Goal: Register for event/course

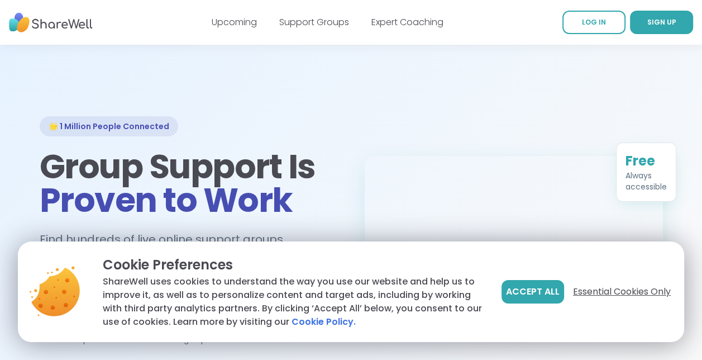
drag, startPoint x: 0, startPoint y: 0, endPoint x: 603, endPoint y: 296, distance: 671.5
click at [603, 296] on span "Essential Cookies Only" at bounding box center [622, 291] width 98 height 13
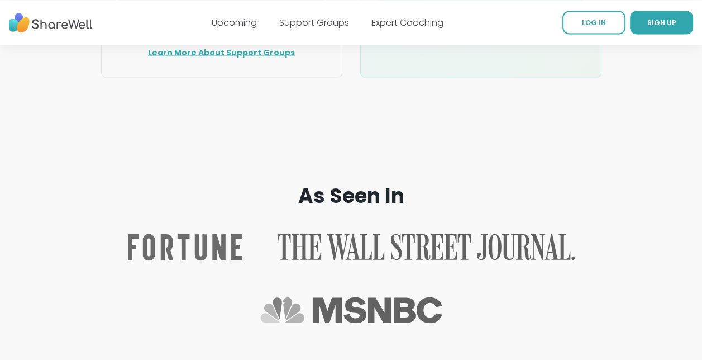
scroll to position [1972, 0]
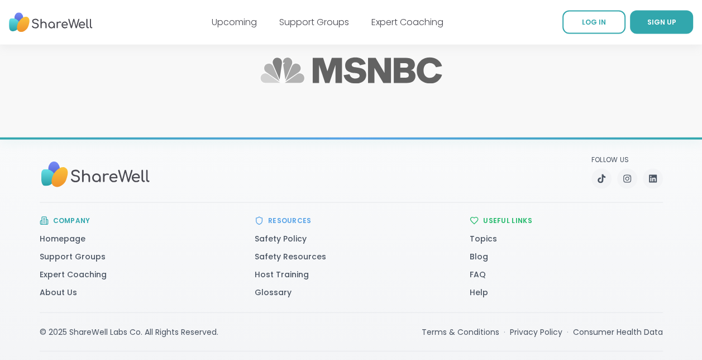
click at [216, 10] on div "Upcoming Support Groups Expert Coaching" at bounding box center [328, 22] width 232 height 31
click at [239, 22] on link "Upcoming" at bounding box center [234, 22] width 45 height 13
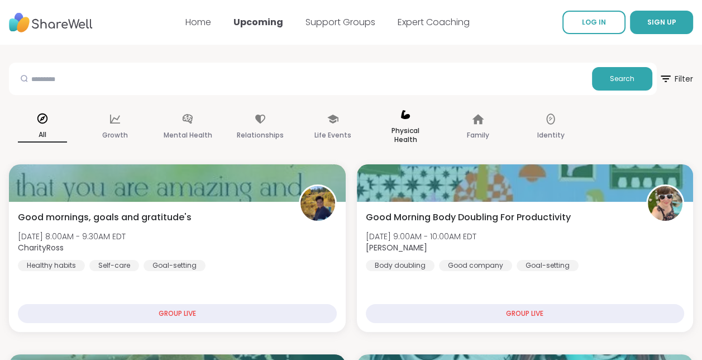
click at [410, 132] on p "Physical Health" at bounding box center [405, 135] width 49 height 22
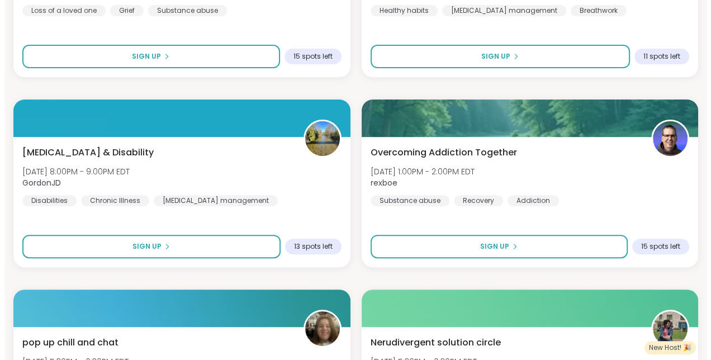
scroll to position [335, 0]
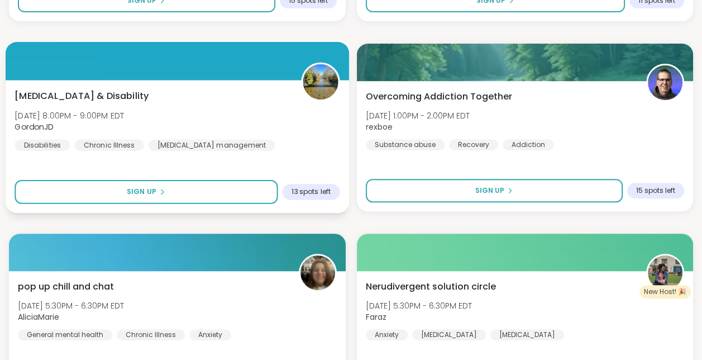
click at [124, 119] on span "Tue, Oct 07 | 8:00PM - 9:00PM EDT" at bounding box center [70, 115] width 110 height 11
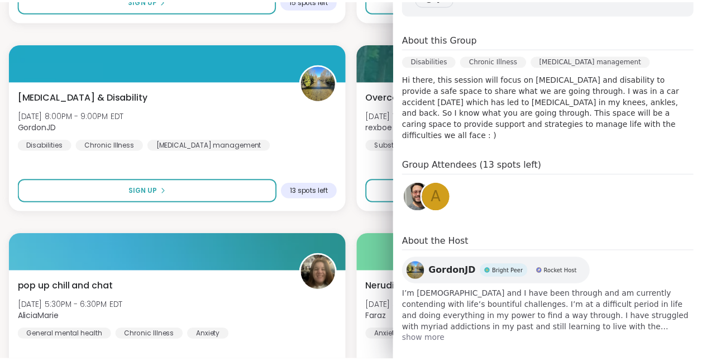
scroll to position [0, 0]
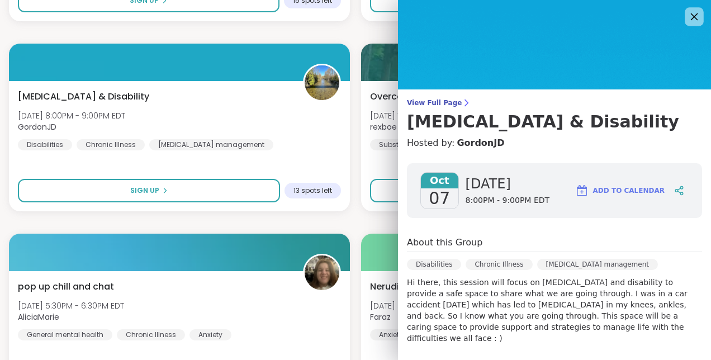
click at [687, 18] on icon at bounding box center [694, 17] width 14 height 14
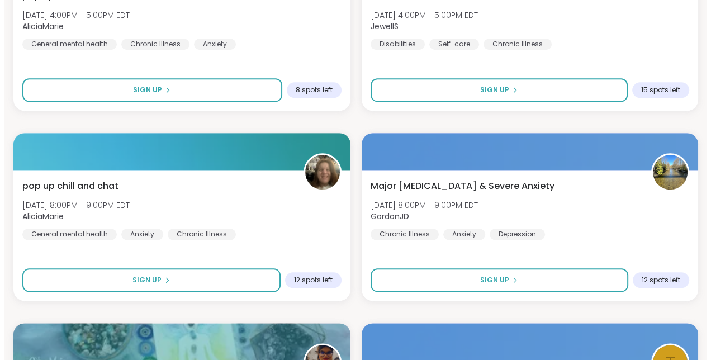
scroll to position [950, 0]
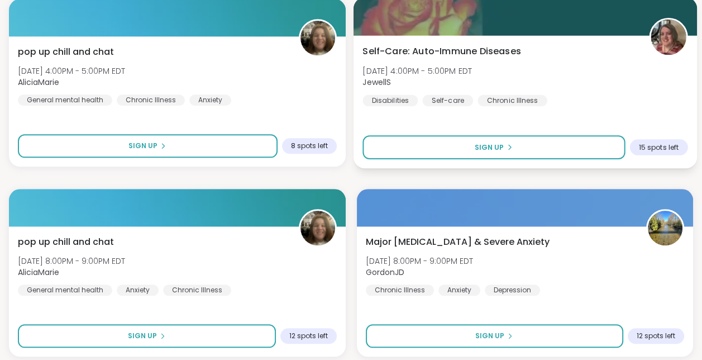
click at [464, 57] on span "Self-Care: Auto-Immune Diseases" at bounding box center [442, 51] width 159 height 13
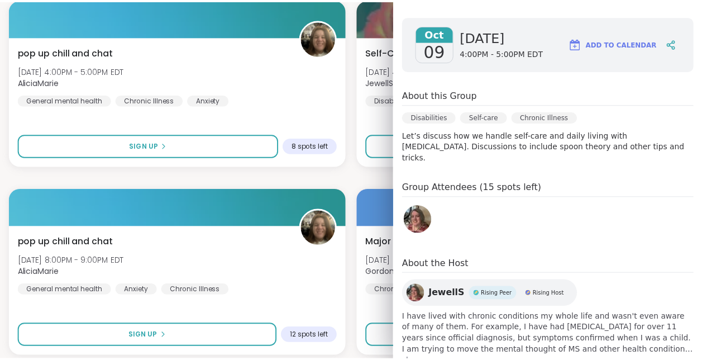
scroll to position [0, 0]
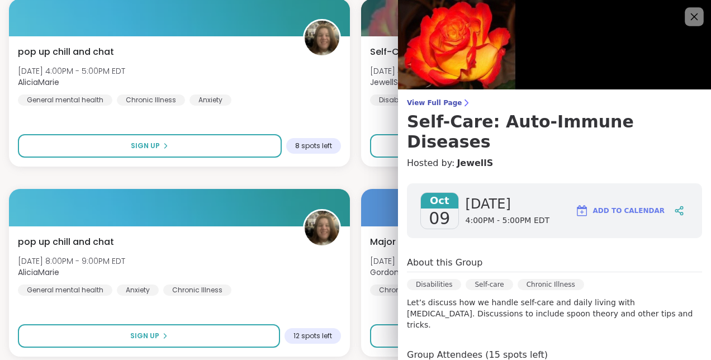
click at [687, 16] on icon at bounding box center [694, 17] width 14 height 14
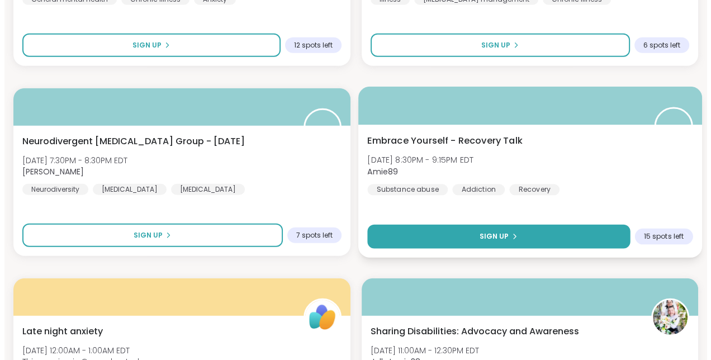
scroll to position [2682, 0]
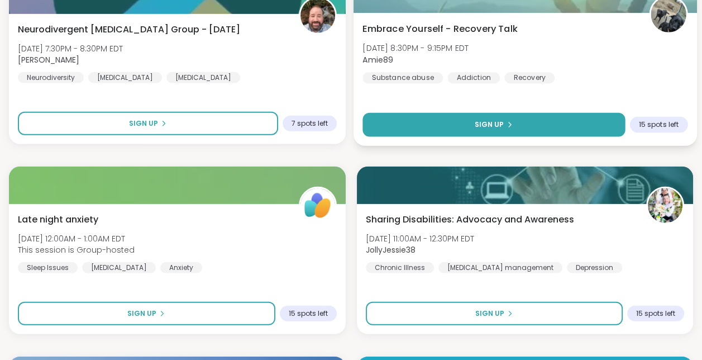
click at [403, 231] on div "Sharing Disabilities: Advocacy and Awareness Tue, Oct 14 | 11:00AM - 12:30PM ED…" at bounding box center [525, 243] width 319 height 60
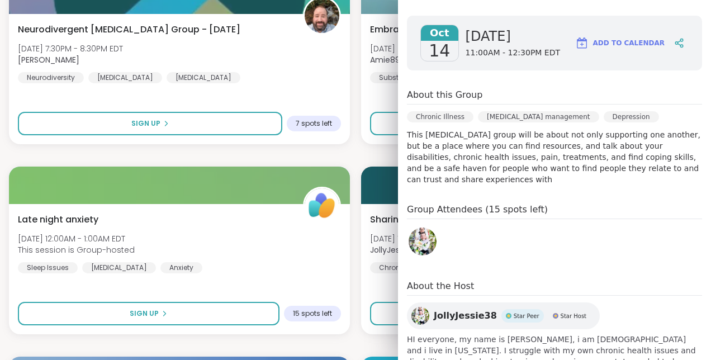
scroll to position [212, 0]
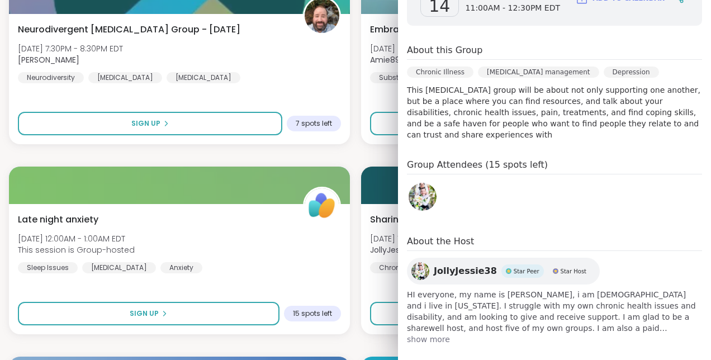
click at [420, 334] on span "show more" at bounding box center [554, 339] width 295 height 11
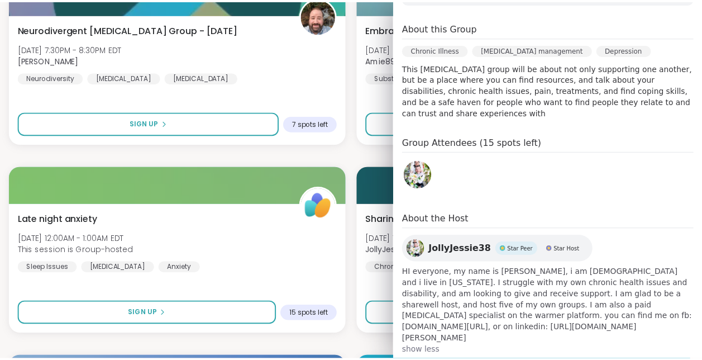
scroll to position [0, 0]
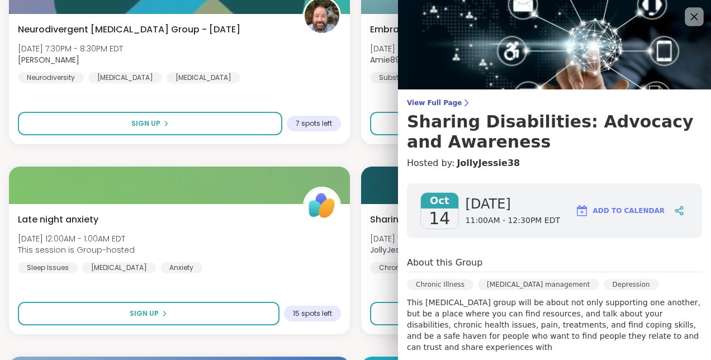
click at [687, 23] on icon at bounding box center [694, 17] width 14 height 14
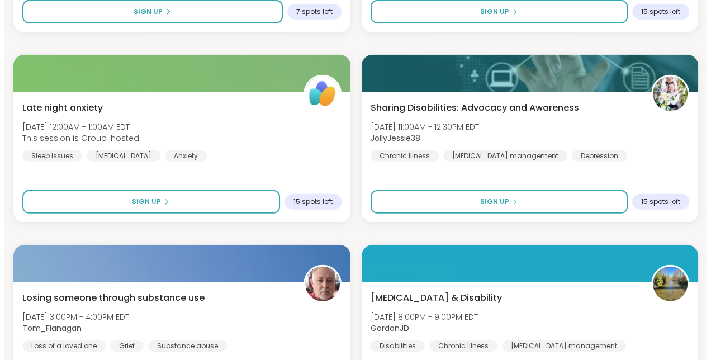
scroll to position [3074, 0]
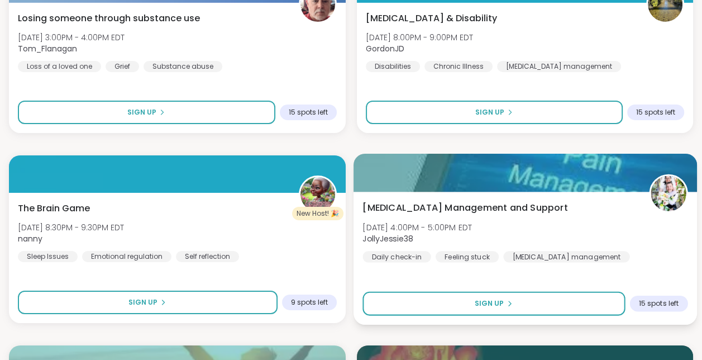
click at [519, 245] on div "Chronic Pain Management and Support Wed, Oct 15 | 4:00PM - 5:00PM EDT JollyJess…" at bounding box center [525, 231] width 325 height 61
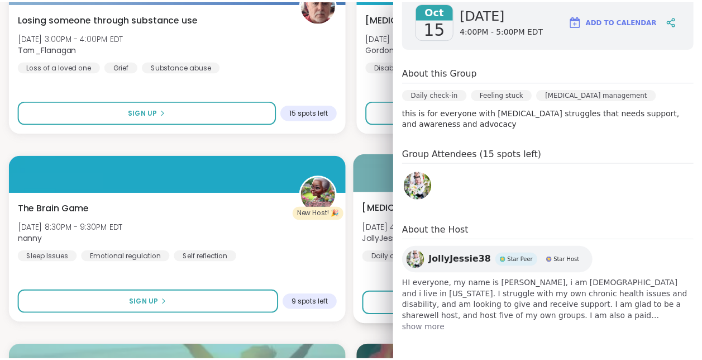
scroll to position [0, 0]
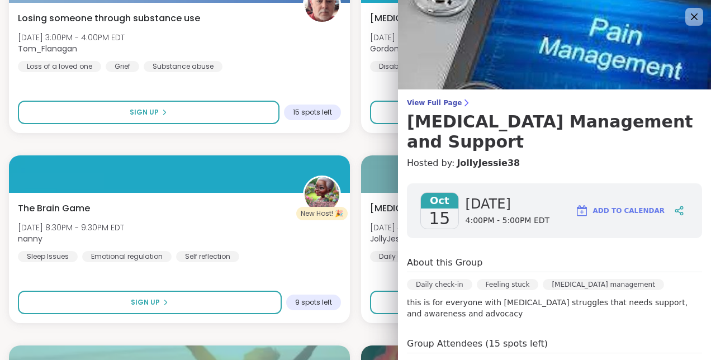
click at [691, 13] on img at bounding box center [554, 44] width 313 height 89
click at [687, 18] on icon at bounding box center [694, 17] width 14 height 14
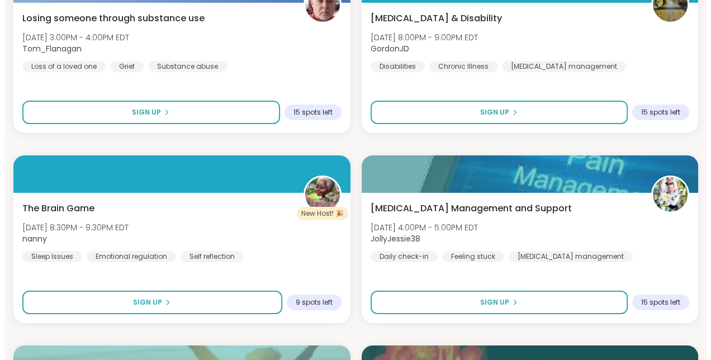
scroll to position [3297, 0]
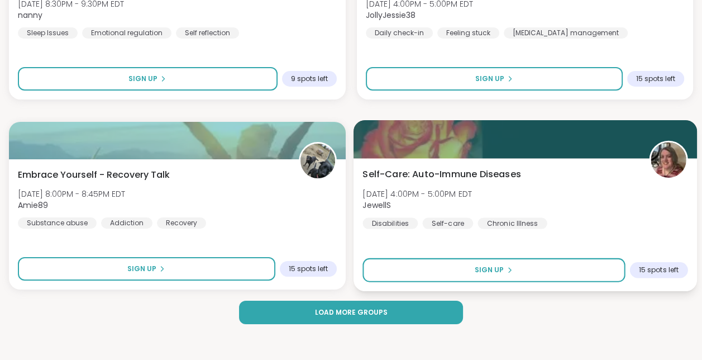
click at [468, 160] on div "Self-Care: Auto-Immune Diseases Thu, Oct 16 | 4:00PM - 5:00PM EDT JewellS Disab…" at bounding box center [525, 224] width 344 height 133
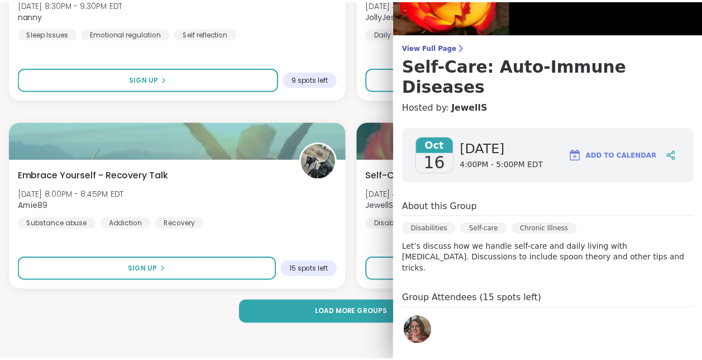
scroll to position [0, 0]
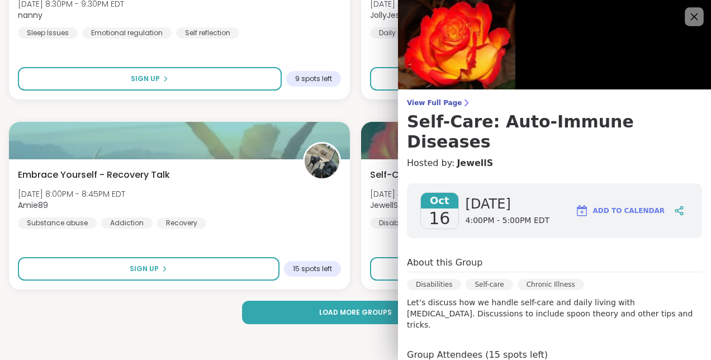
click at [687, 17] on icon at bounding box center [694, 17] width 14 height 14
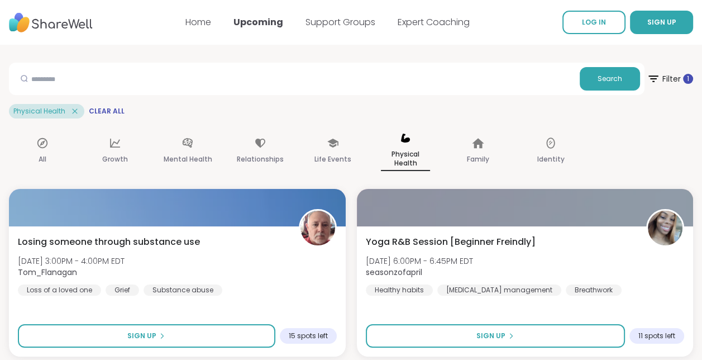
click at [78, 111] on icon at bounding box center [75, 111] width 10 height 10
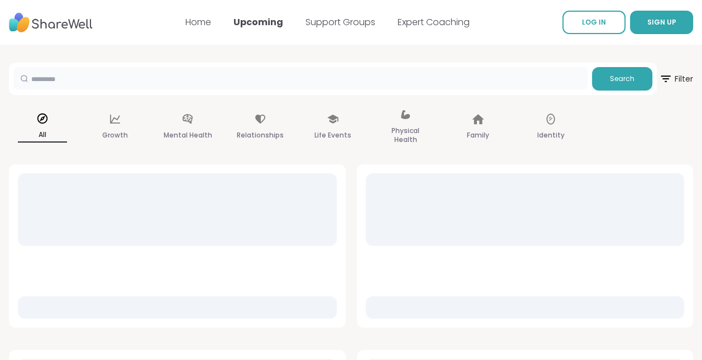
click at [86, 79] on input "text" at bounding box center [300, 78] width 574 height 22
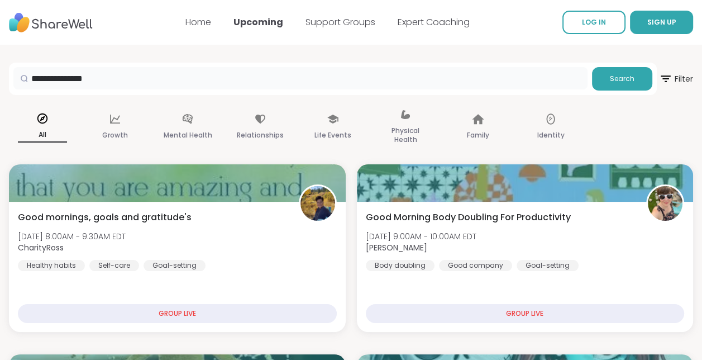
type input "**********"
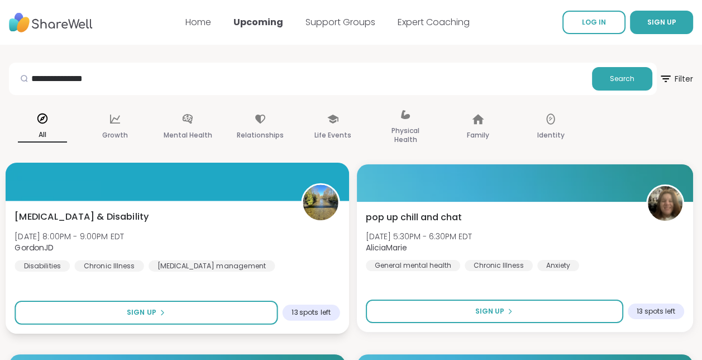
click at [179, 205] on div "Chronic Pain & Disability Tue, Oct 07 | 8:00PM - 9:00PM EDT GordonJD Disabiliti…" at bounding box center [178, 267] width 344 height 133
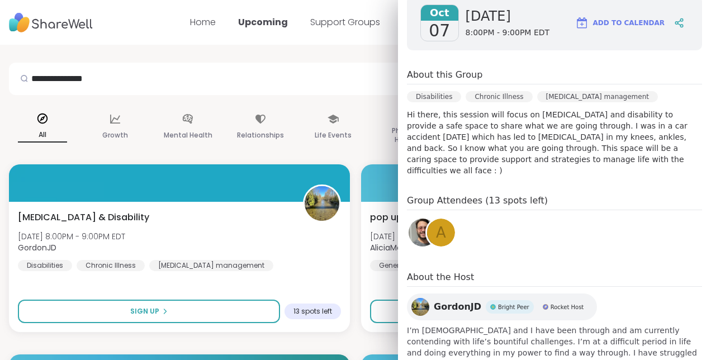
scroll to position [203, 0]
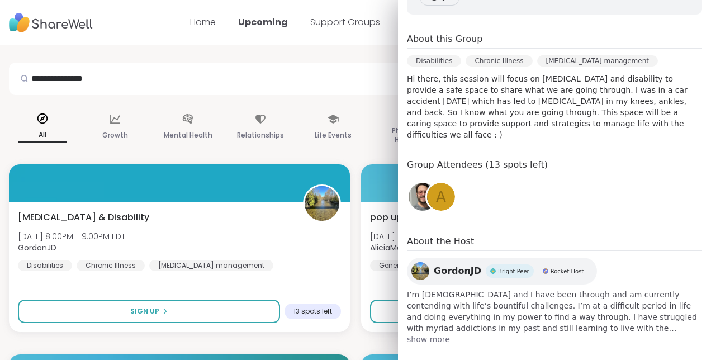
click at [425, 334] on span "show more" at bounding box center [554, 339] width 295 height 11
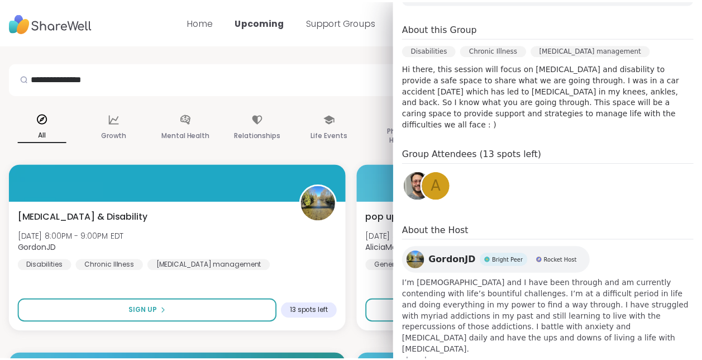
scroll to position [0, 0]
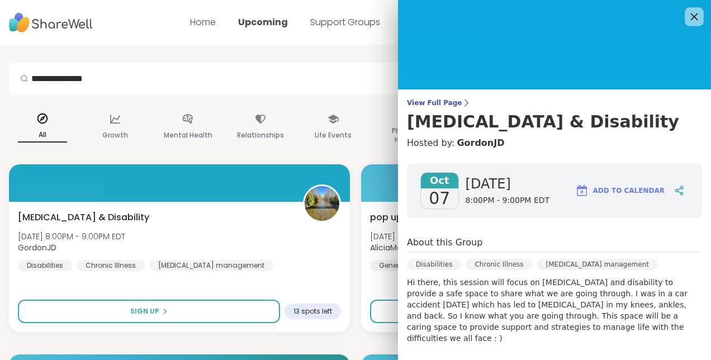
click at [687, 15] on icon at bounding box center [694, 17] width 14 height 14
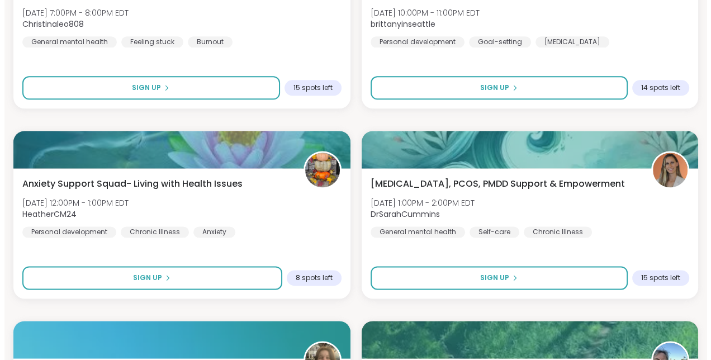
scroll to position [1006, 0]
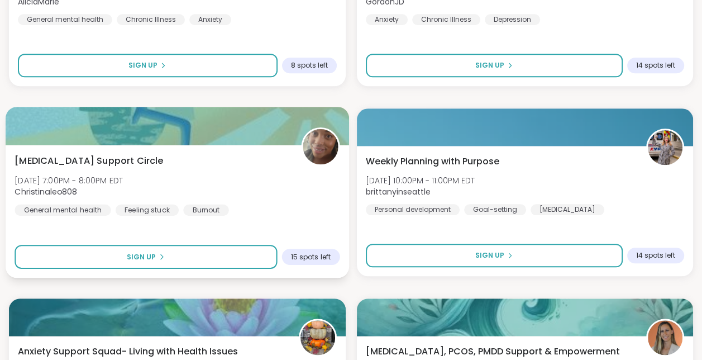
click at [199, 189] on div "Brain Fog Support Circle Sun, Oct 12 | 7:00PM - 8:00PM EDT Christinaleo808 Gene…" at bounding box center [177, 184] width 325 height 61
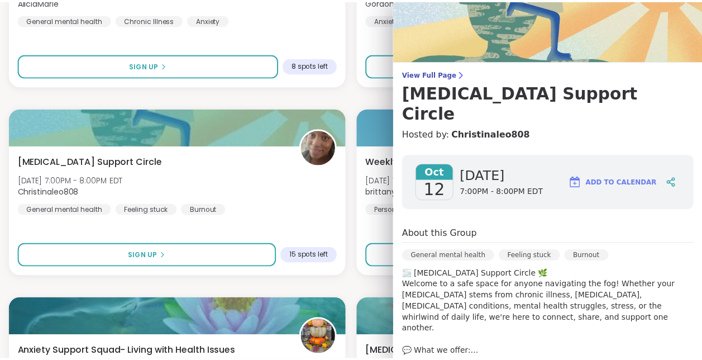
scroll to position [0, 0]
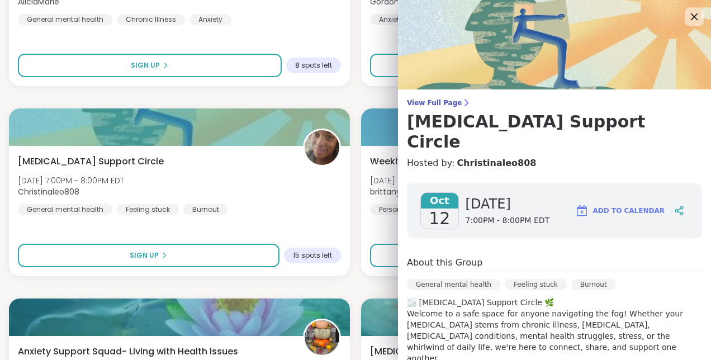
click at [687, 18] on icon at bounding box center [694, 17] width 14 height 14
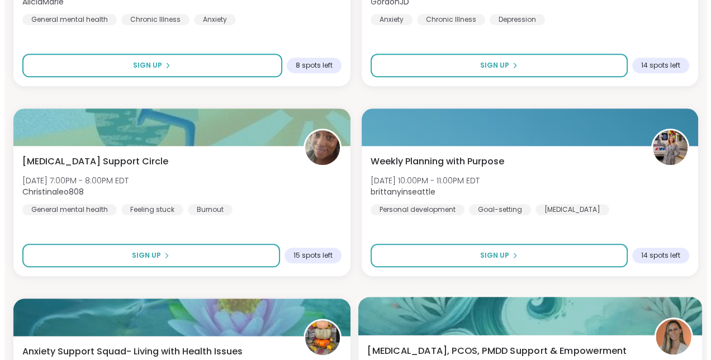
scroll to position [1229, 0]
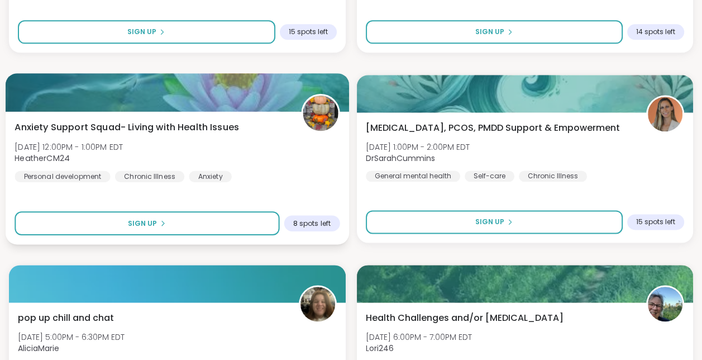
click at [226, 144] on div "Anxiety Support Squad- Living with Health Issues Mon, Oct 13 | 12:00PM - 1:00PM…" at bounding box center [177, 151] width 325 height 61
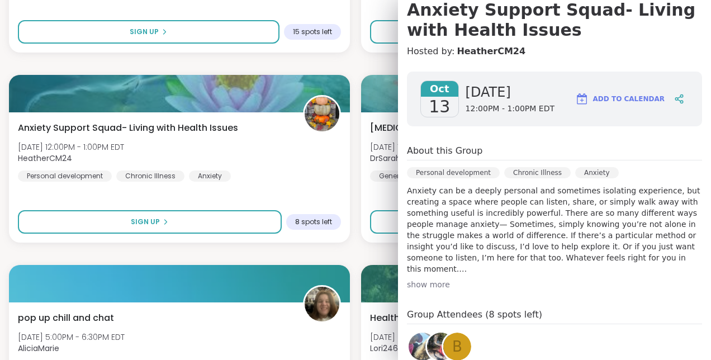
scroll to position [168, 0]
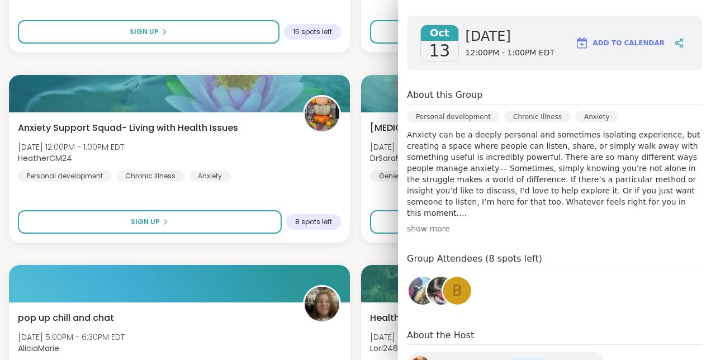
click at [434, 232] on div "show more" at bounding box center [554, 228] width 295 height 11
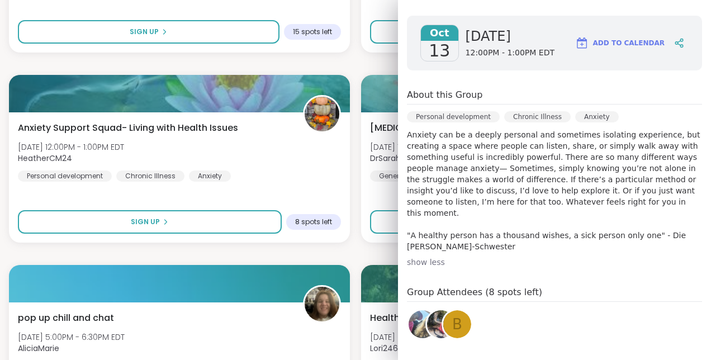
scroll to position [295, 0]
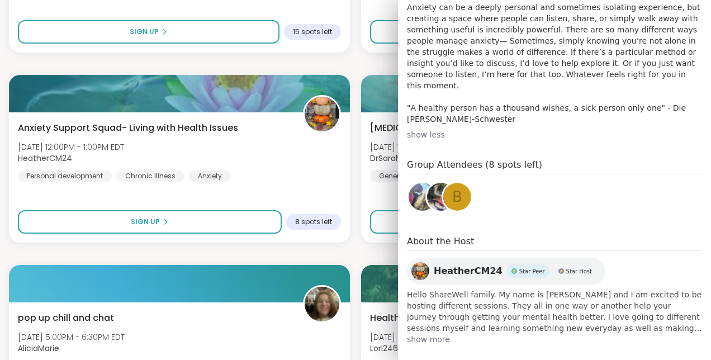
click at [416, 334] on span "show more" at bounding box center [554, 339] width 295 height 11
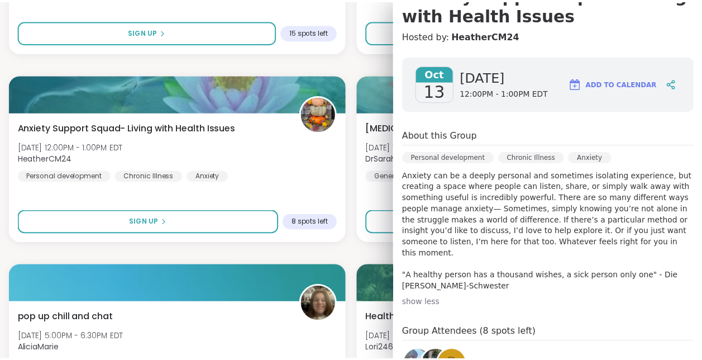
scroll to position [0, 0]
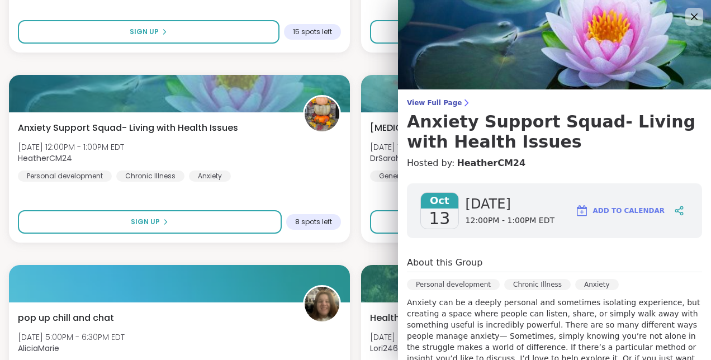
click at [607, 205] on button "Add to Calendar" at bounding box center [619, 210] width 99 height 27
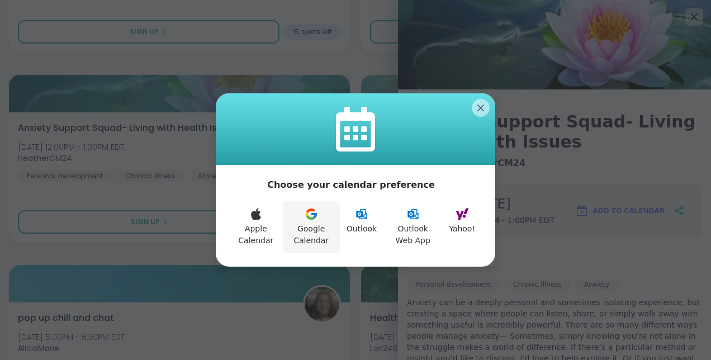
click at [327, 206] on button "Google Calendar" at bounding box center [311, 227] width 57 height 53
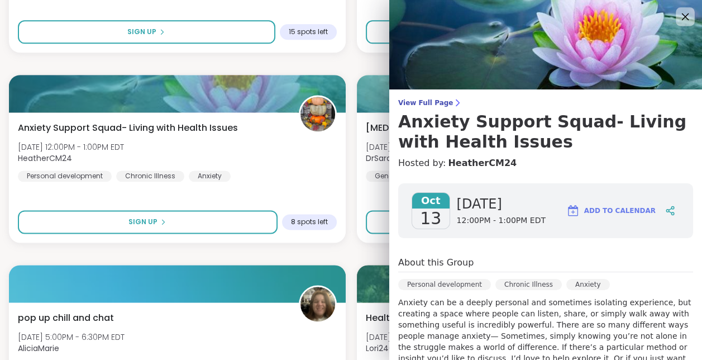
click at [677, 9] on div at bounding box center [685, 16] width 19 height 19
click at [680, 14] on icon at bounding box center [685, 17] width 14 height 14
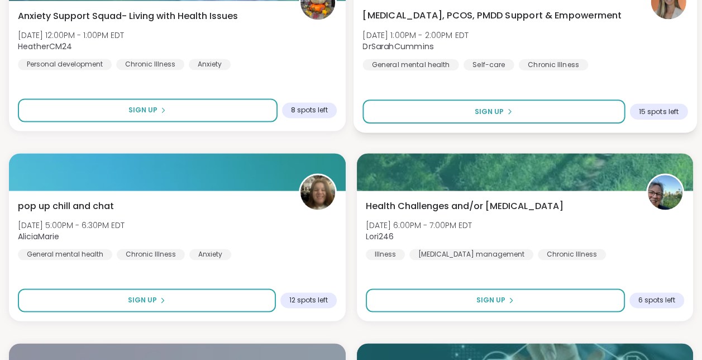
scroll to position [1174, 0]
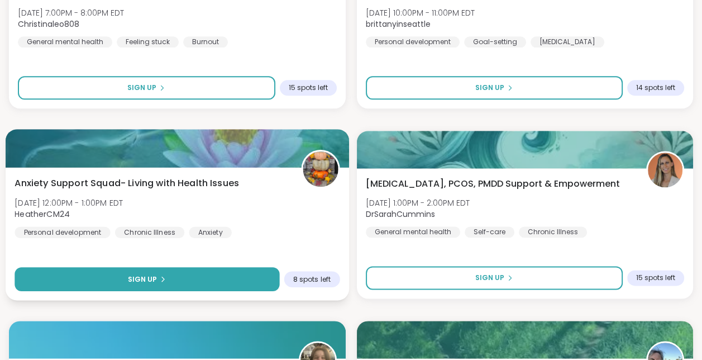
click at [232, 272] on button "Sign Up" at bounding box center [147, 279] width 265 height 24
